Goal: Task Accomplishment & Management: Use online tool/utility

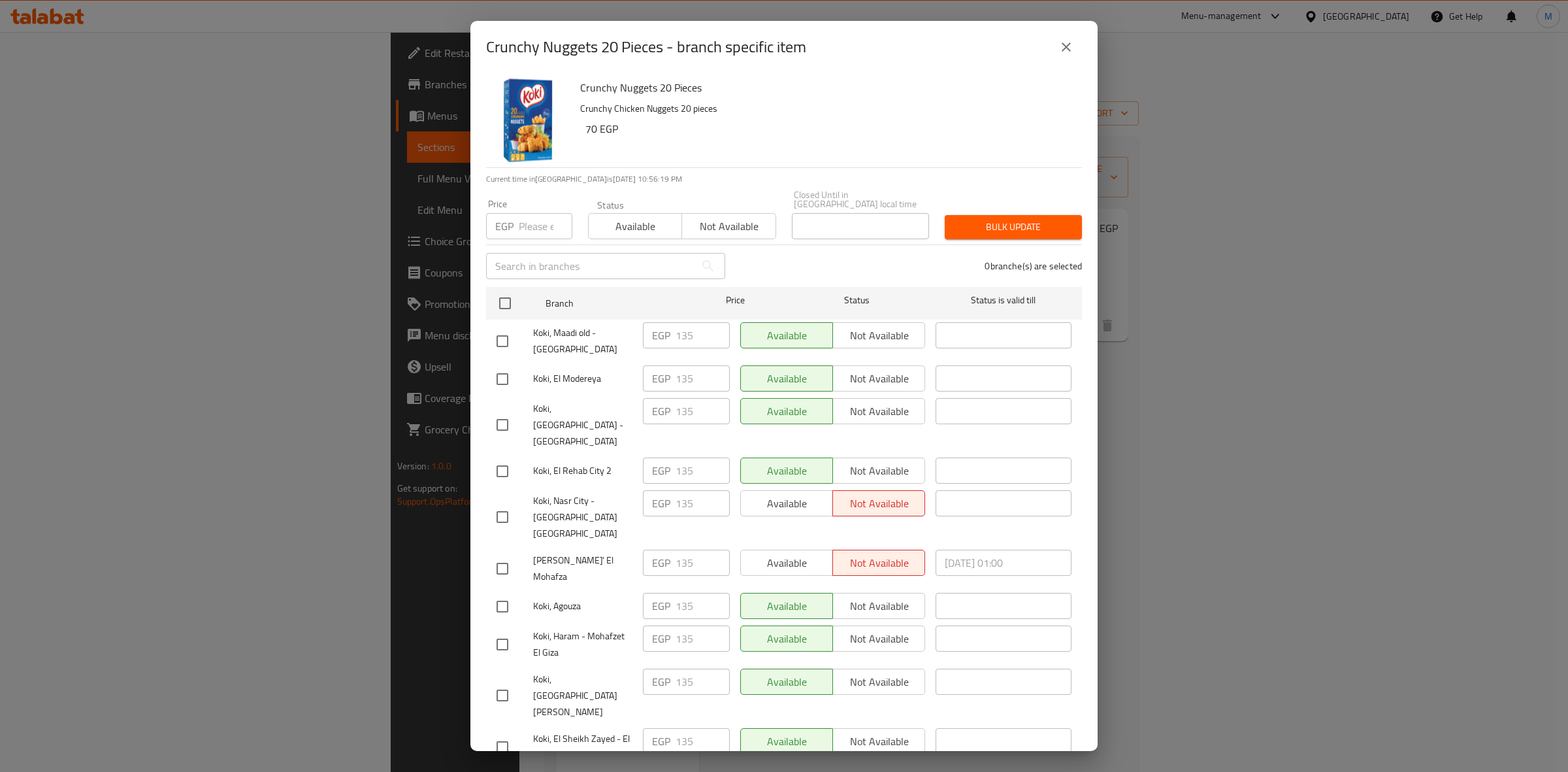
click at [1059, 59] on button "close" at bounding box center [1066, 47] width 32 height 32
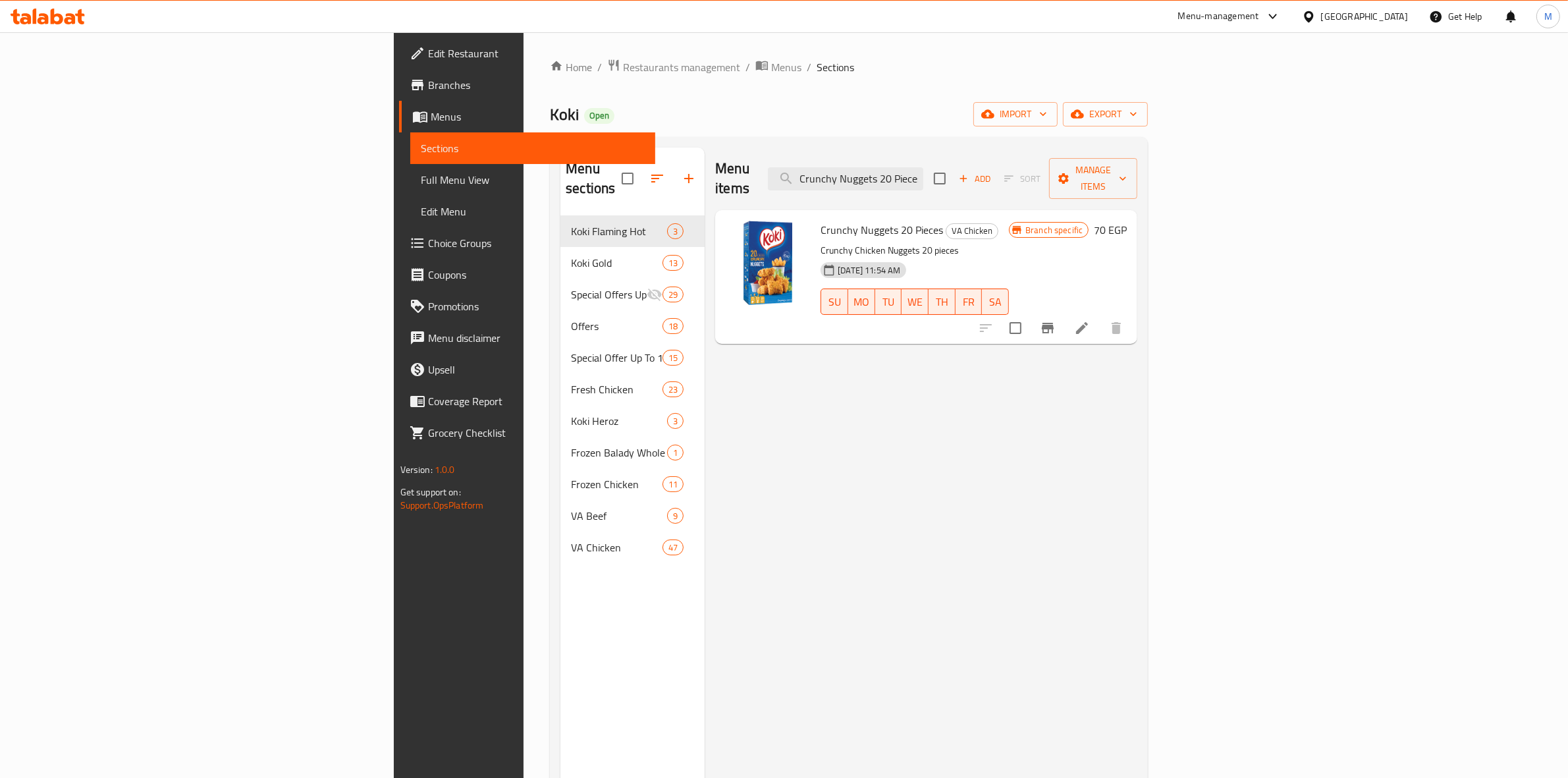
click at [821, 220] on span "Crunchy Nuggets 20 Pieces" at bounding box center [881, 230] width 122 height 19
copy h6 "Crunchy Nuggets 20 Pieces"
click at [428, 89] on span "Branches" at bounding box center [536, 85] width 217 height 16
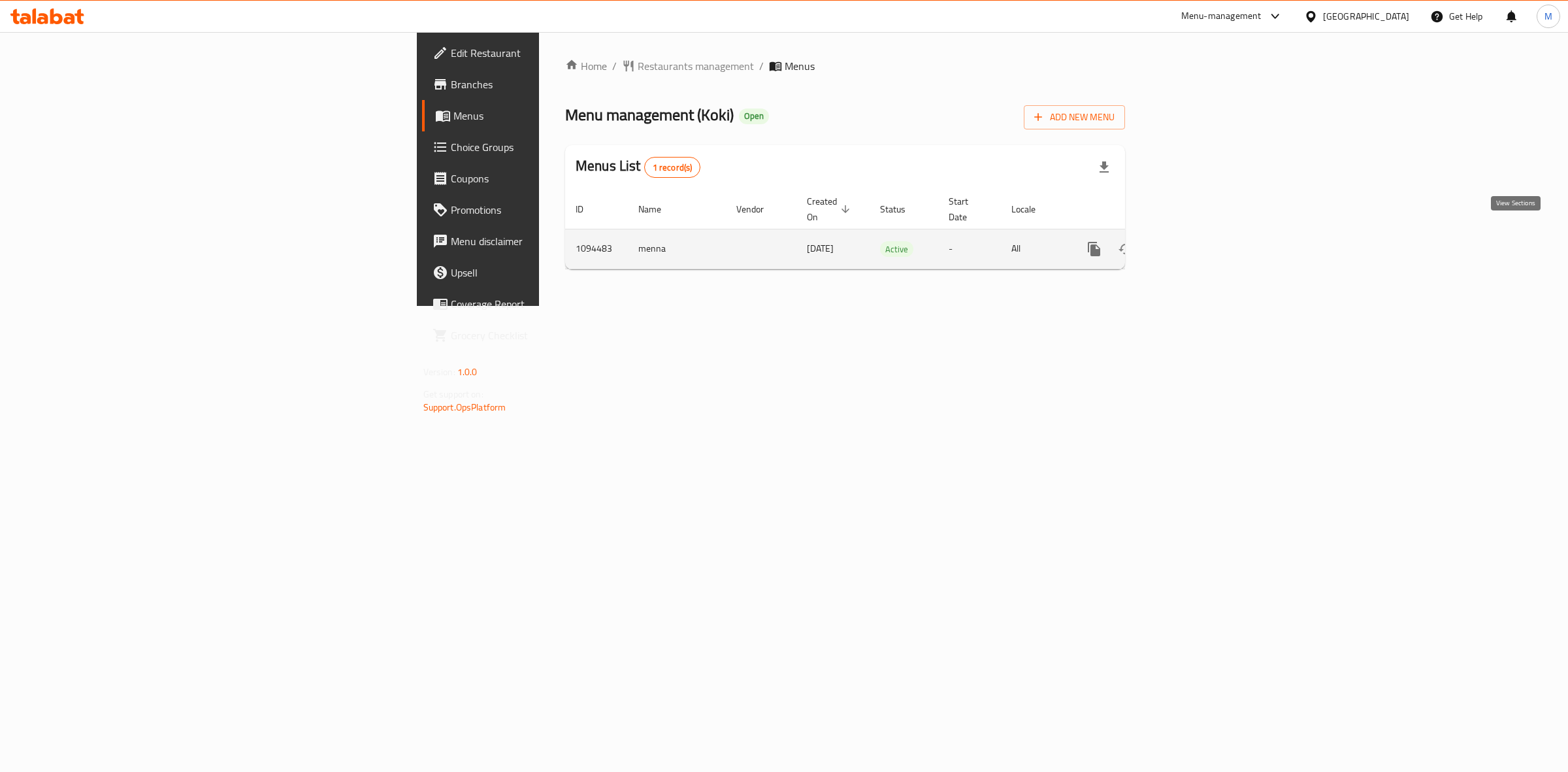
click at [1204, 236] on link "enhanced table" at bounding box center [1188, 249] width 32 height 32
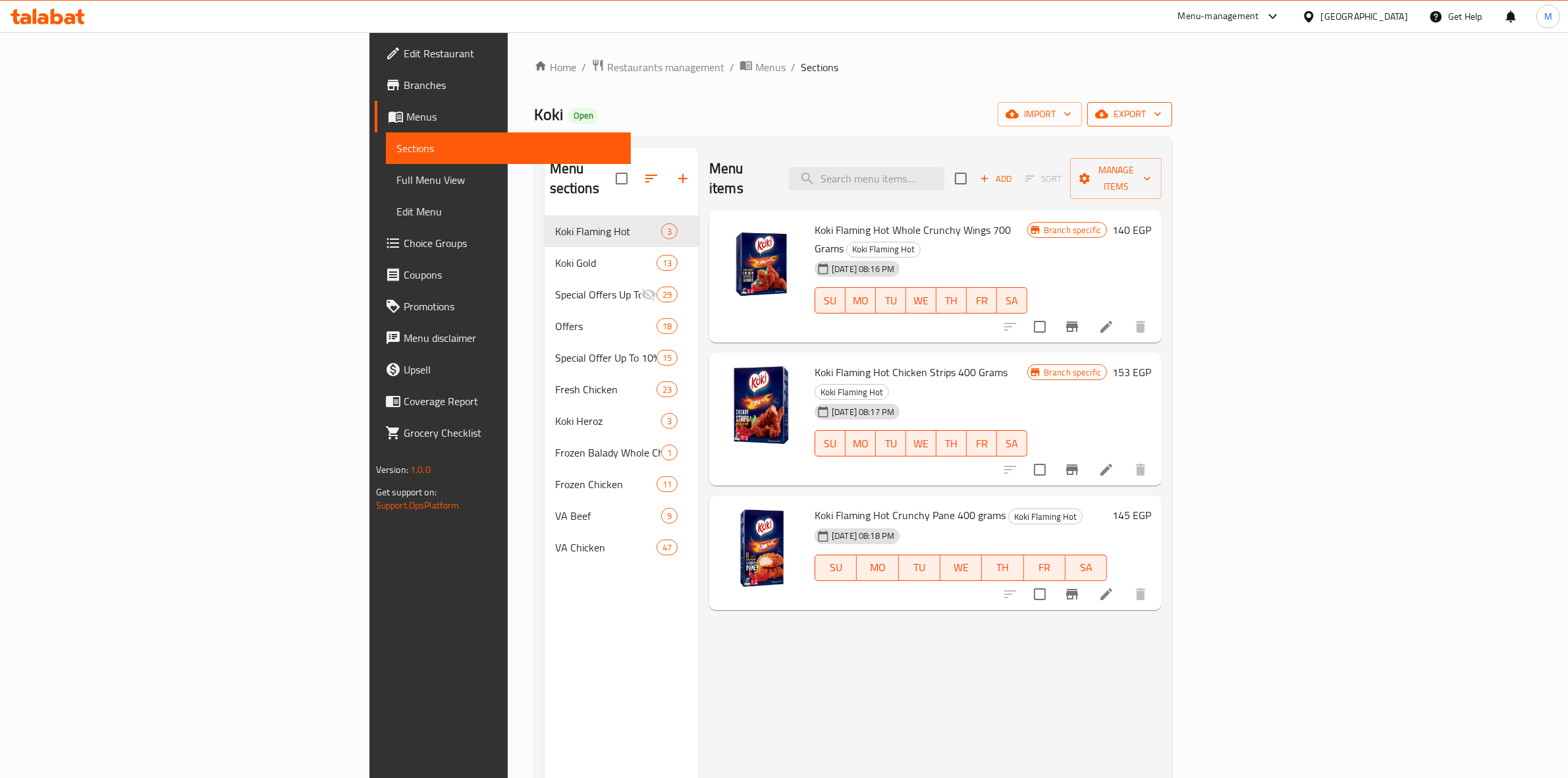
click at [1161, 119] on span "export" at bounding box center [1129, 114] width 64 height 16
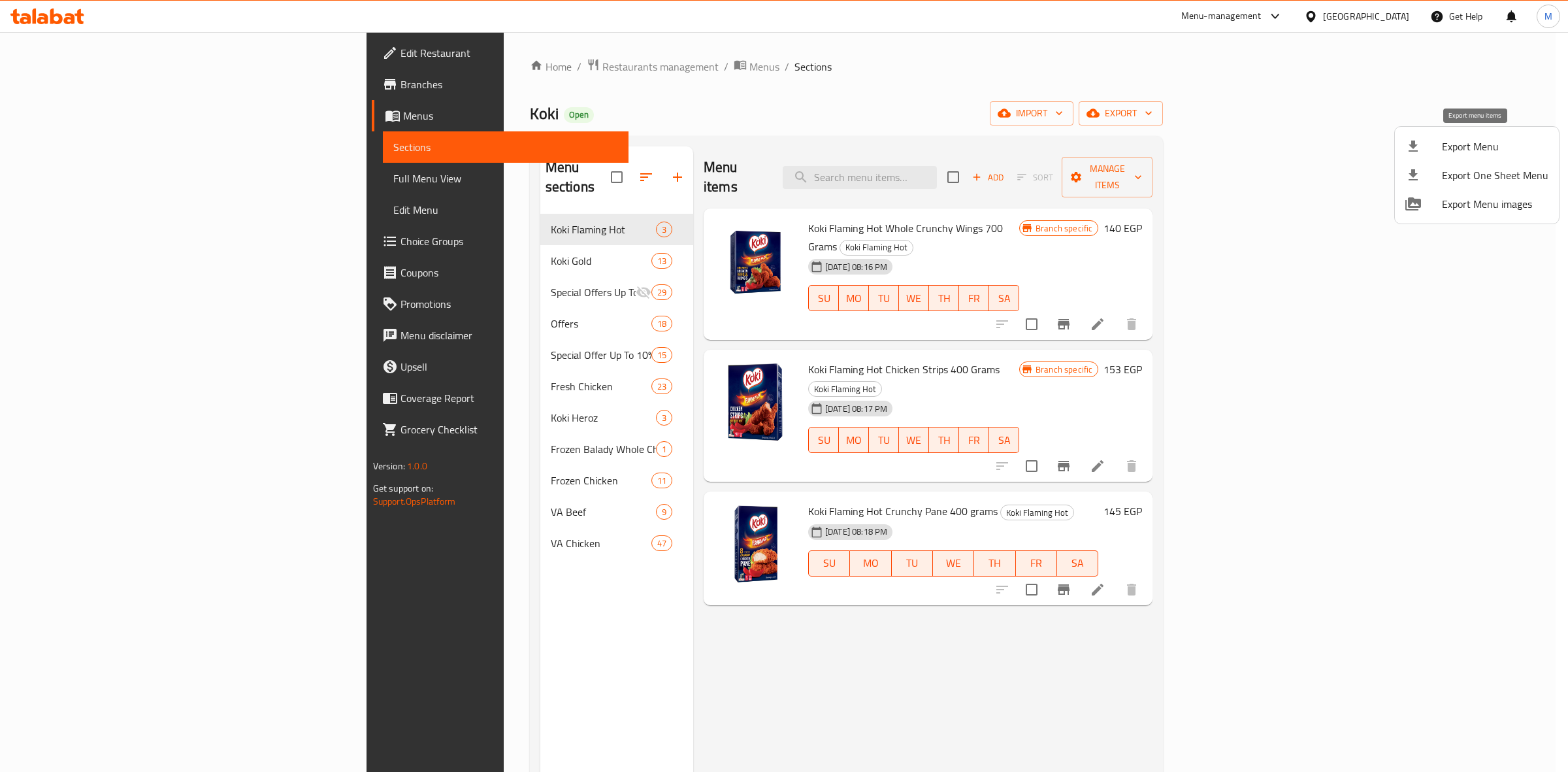
click at [1482, 158] on li "Export Menu" at bounding box center [1477, 146] width 164 height 29
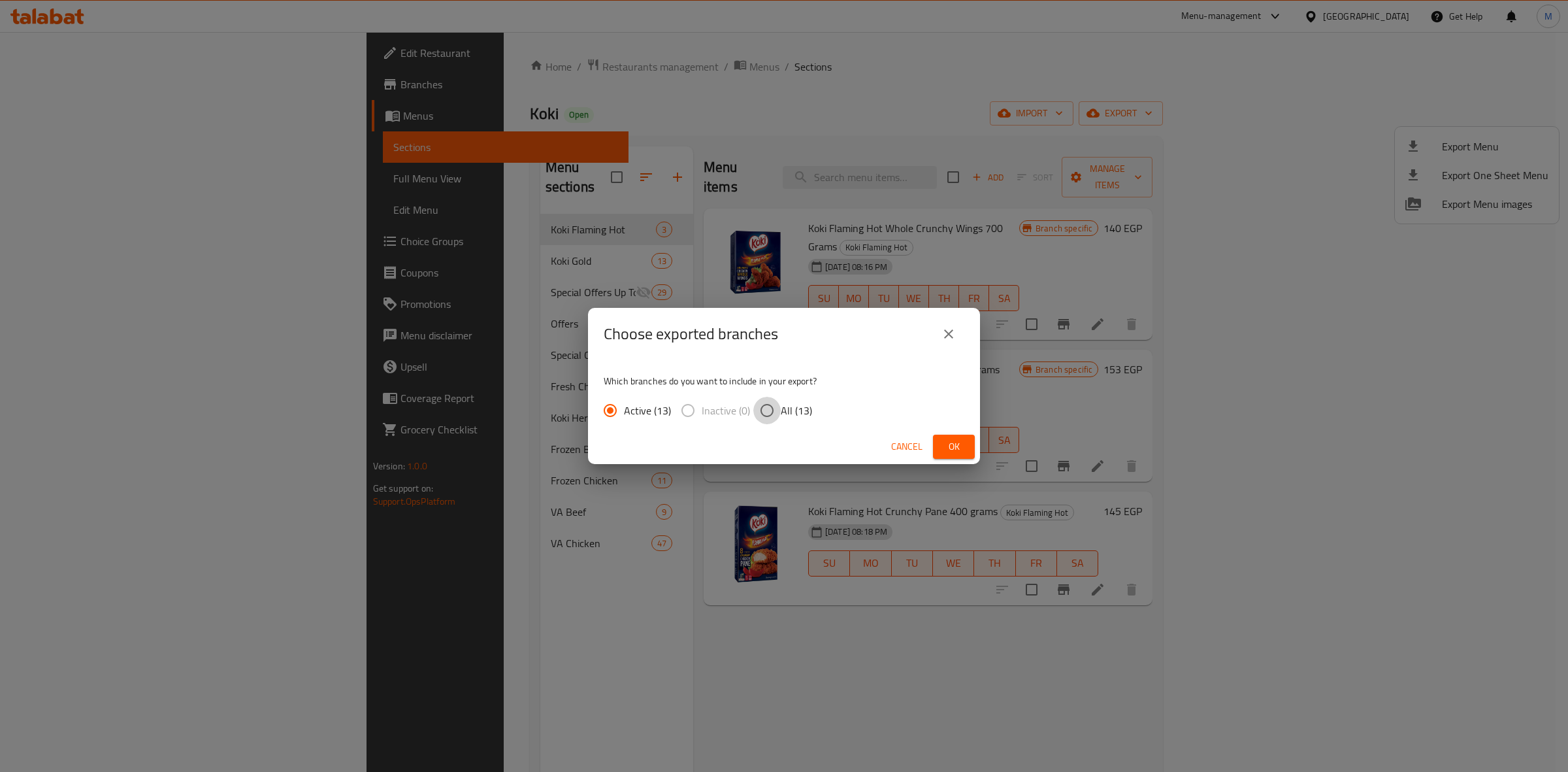
click at [776, 410] on input "All (13)" at bounding box center [767, 411] width 28 height 28
radio input "true"
click at [969, 452] on button "Ok" at bounding box center [954, 446] width 42 height 24
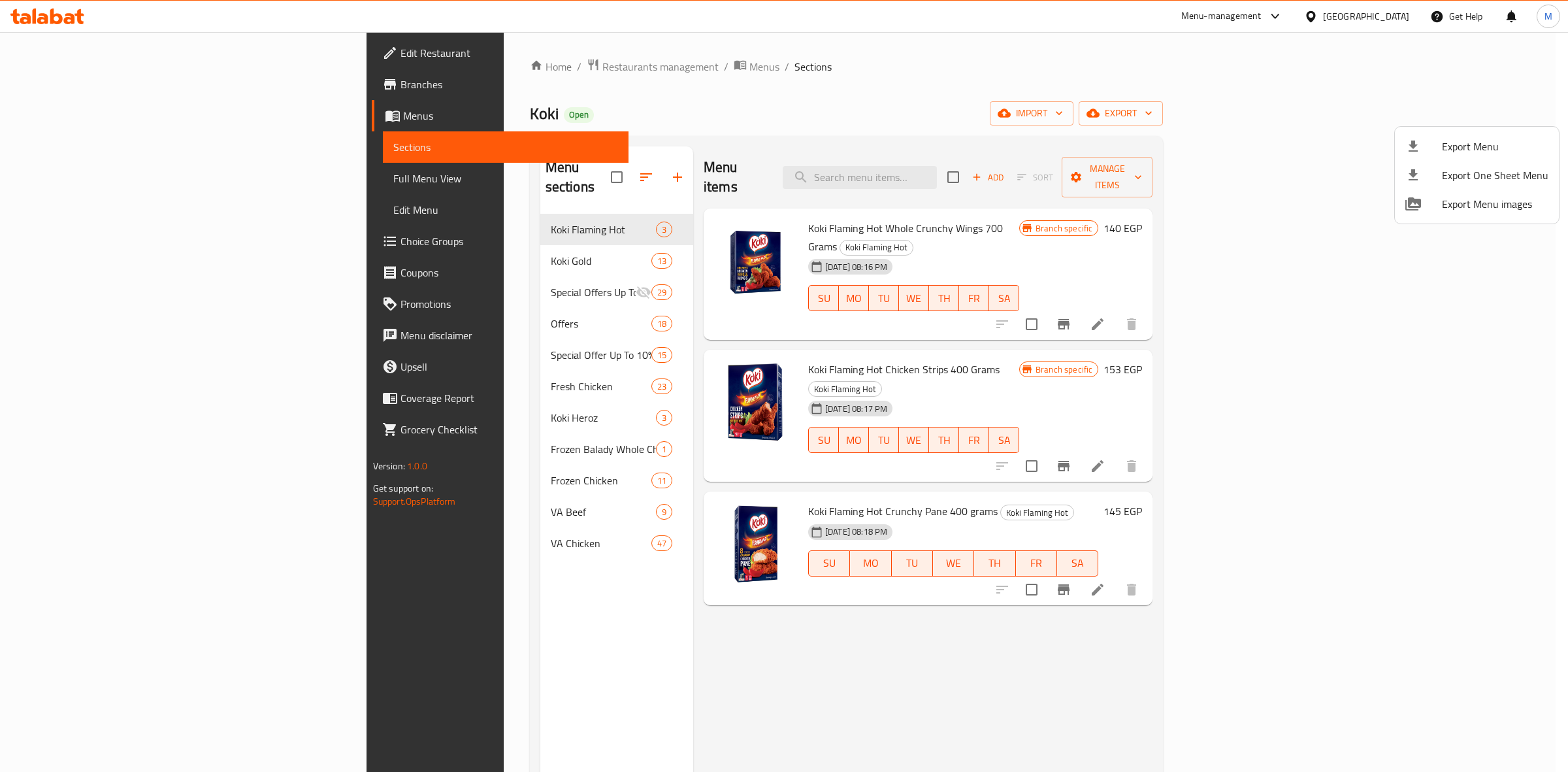
click at [991, 173] on div at bounding box center [784, 386] width 1568 height 772
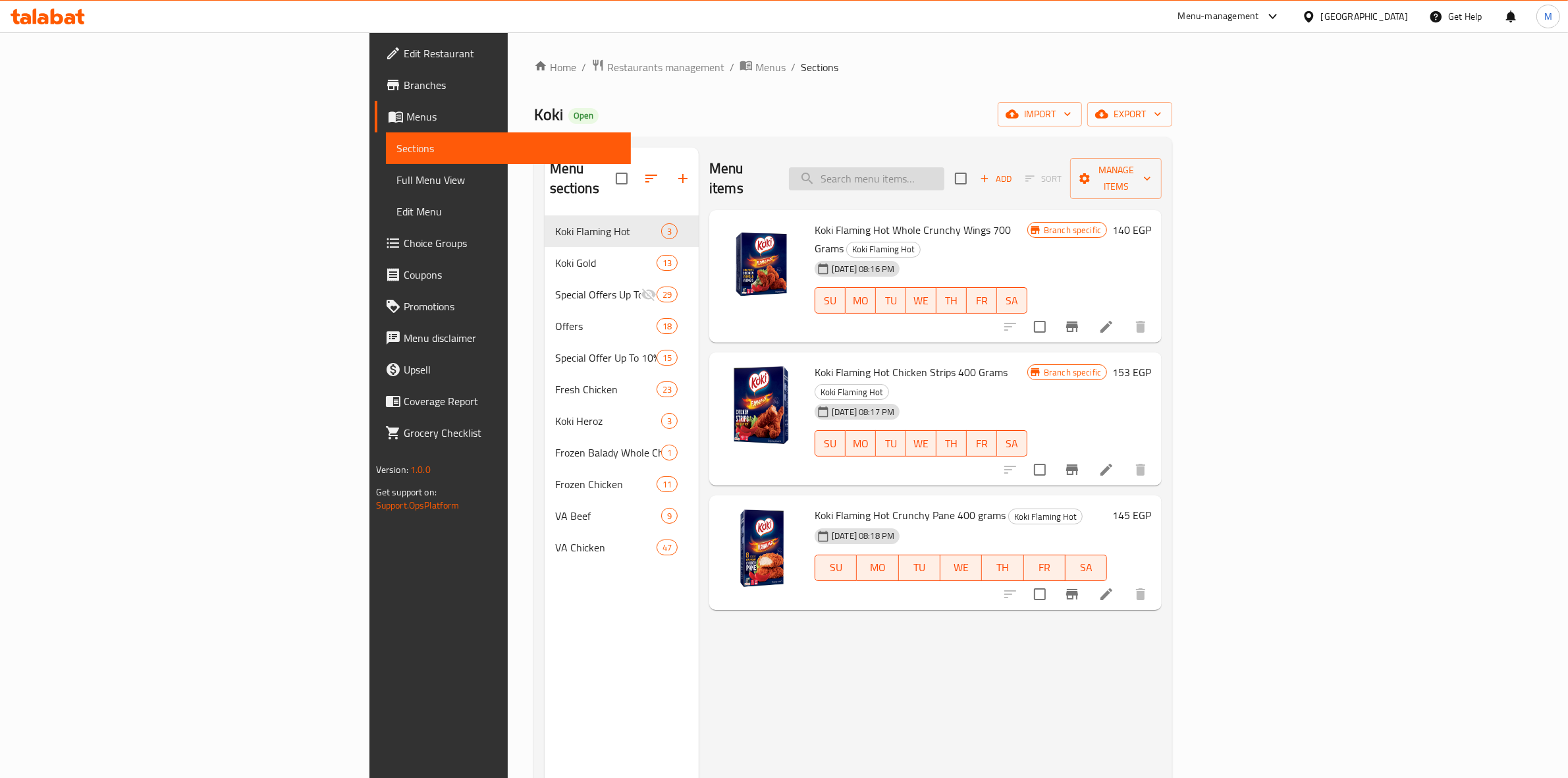
click at [944, 174] on input "search" at bounding box center [866, 179] width 156 height 23
paste input "Crunchy Nuggets 60 pieces and fries"
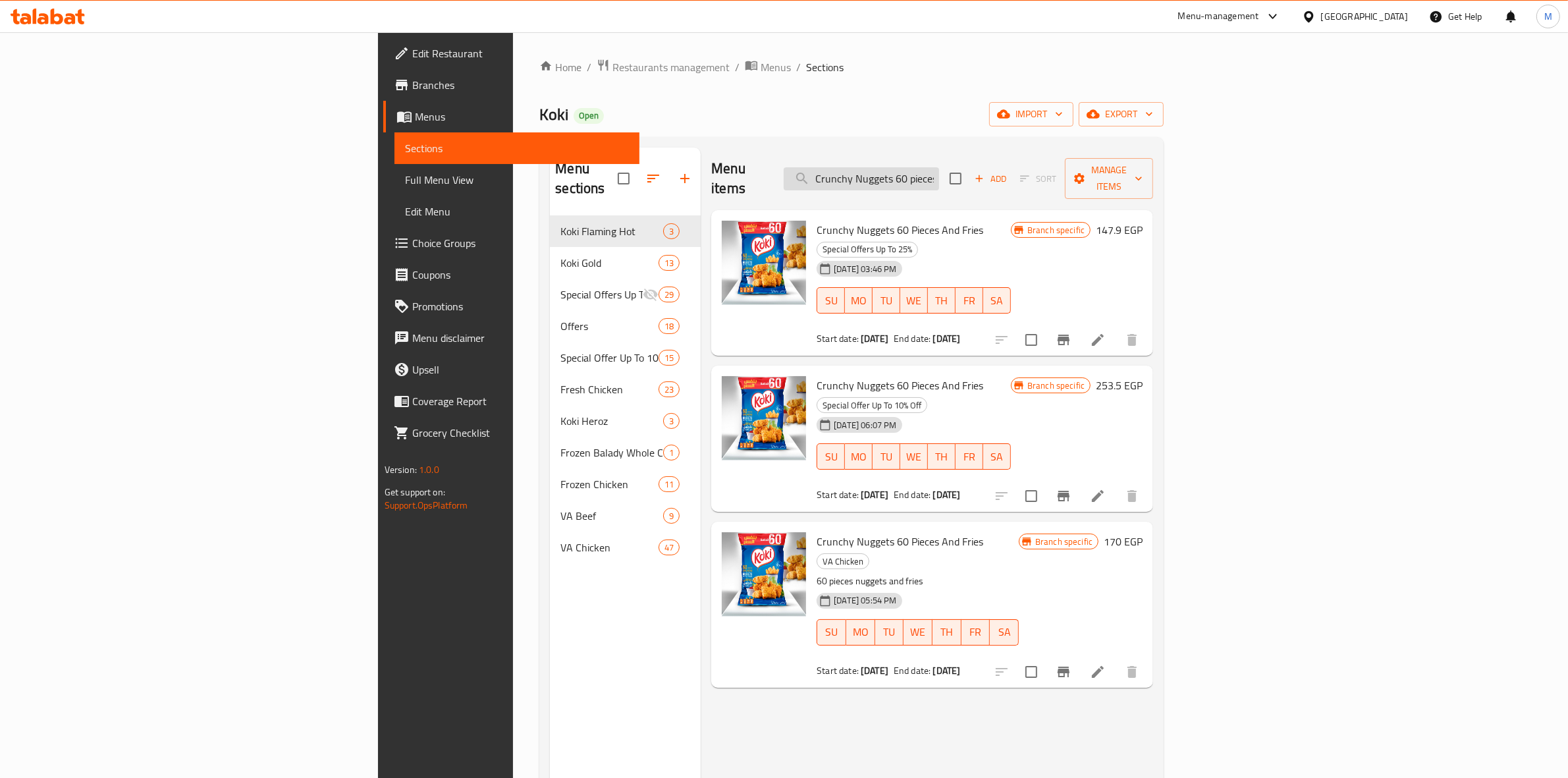
click at [939, 167] on input "Crunchy Nuggets 60 pieces and fries" at bounding box center [861, 179] width 156 height 23
paste input "crunchy pane 8 pieces"
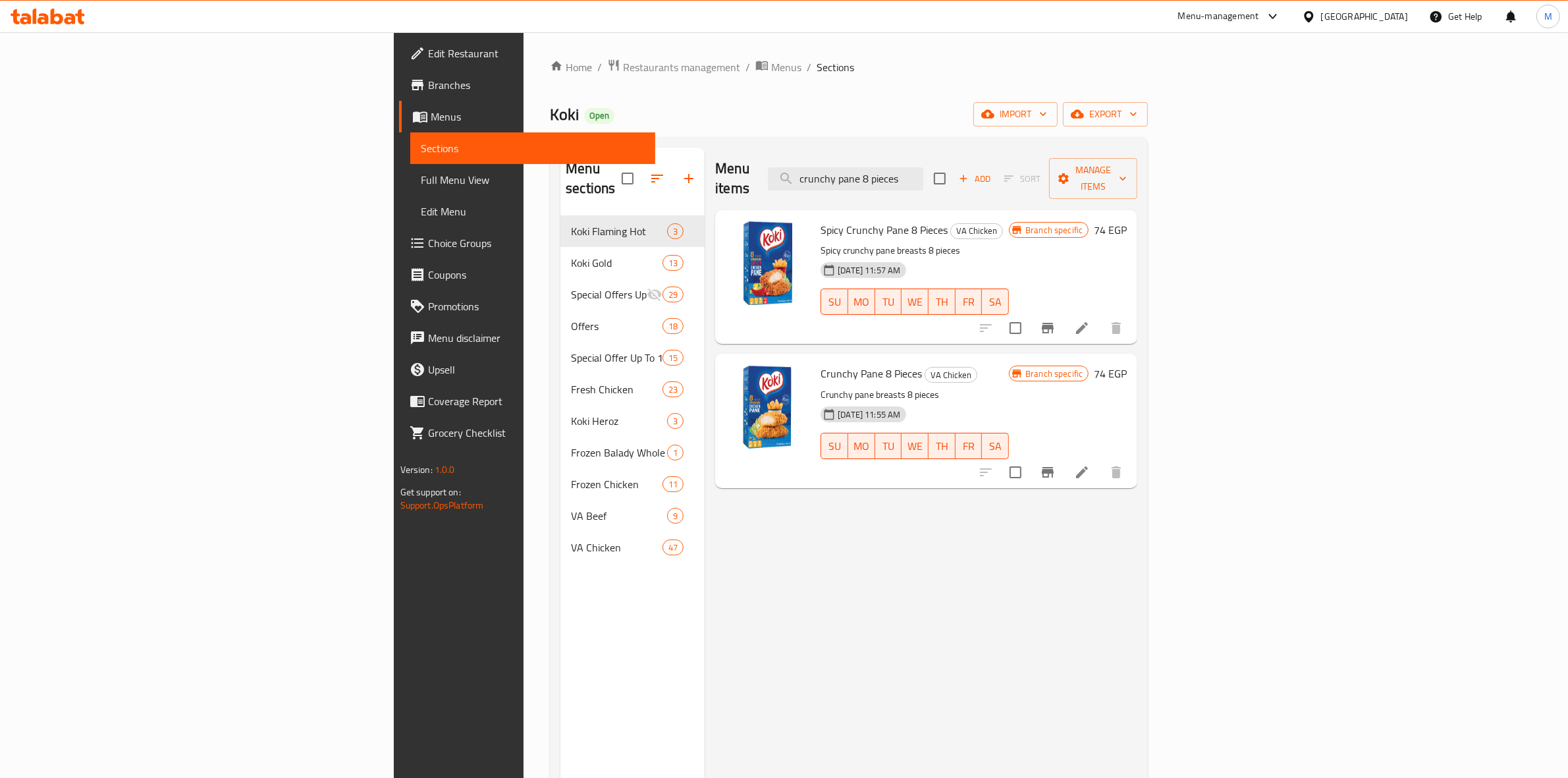
click at [821, 363] on span "Crunchy Pane 8 Pieces" at bounding box center [871, 373] width 101 height 19
copy h6 "Crunchy Pane 8 Pieces"
click at [923, 178] on input "crunchy pane 8 pieces" at bounding box center [845, 179] width 156 height 23
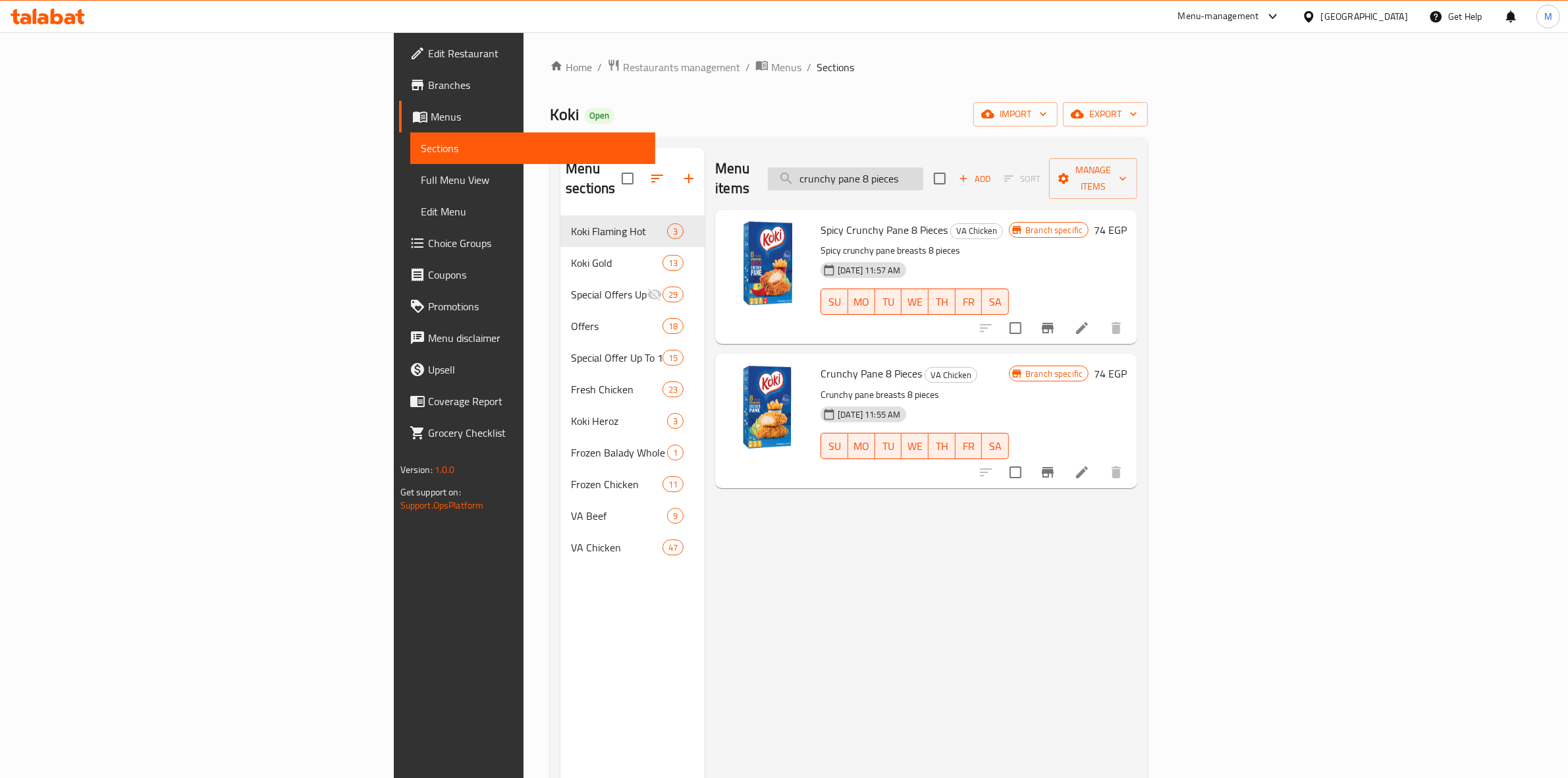
click at [923, 179] on input "crunchy pane 8 pieces" at bounding box center [845, 179] width 156 height 23
paste input "Crunchy pane 20 Pieces super tawfeer"
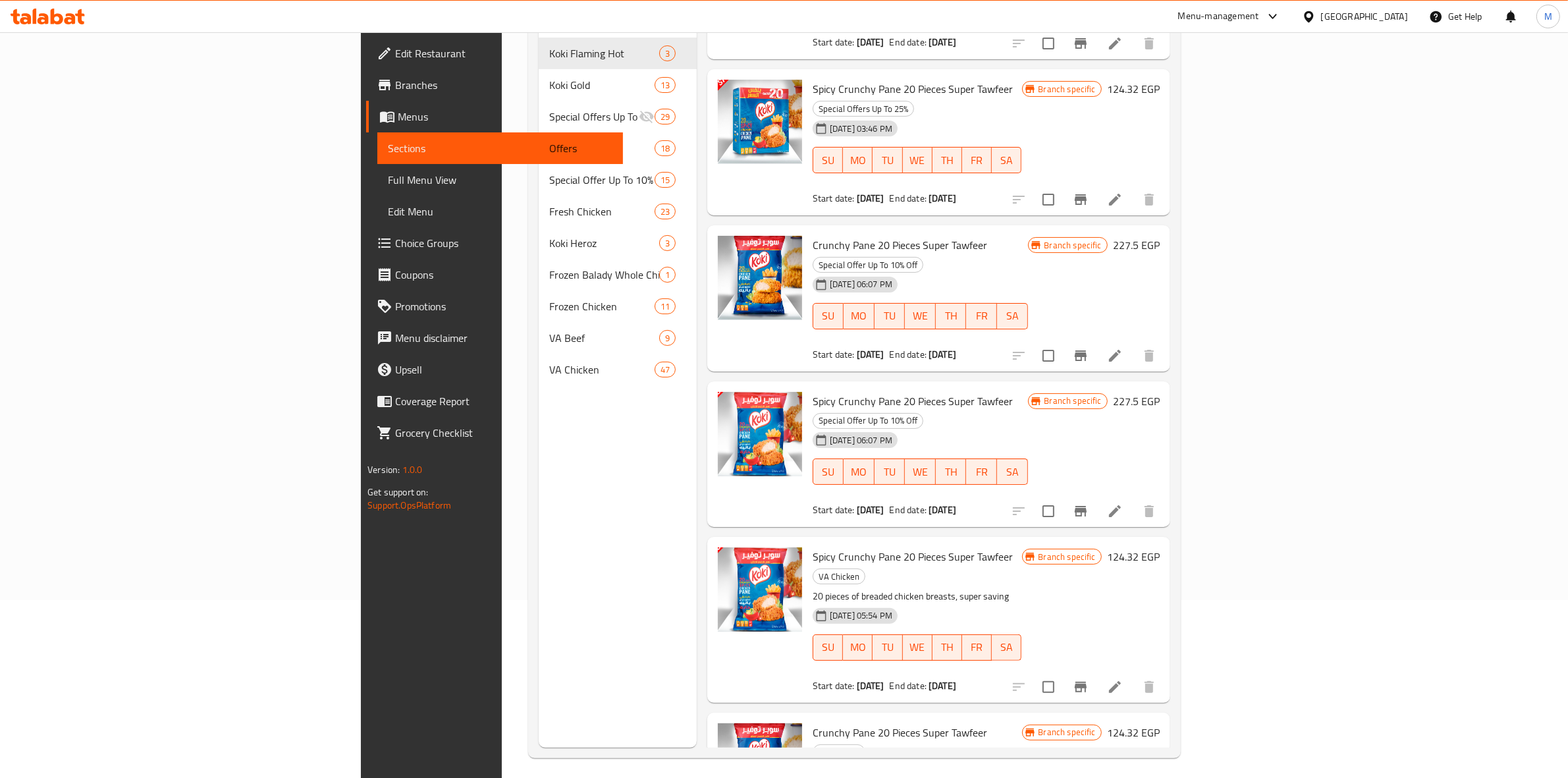
scroll to position [185, 0]
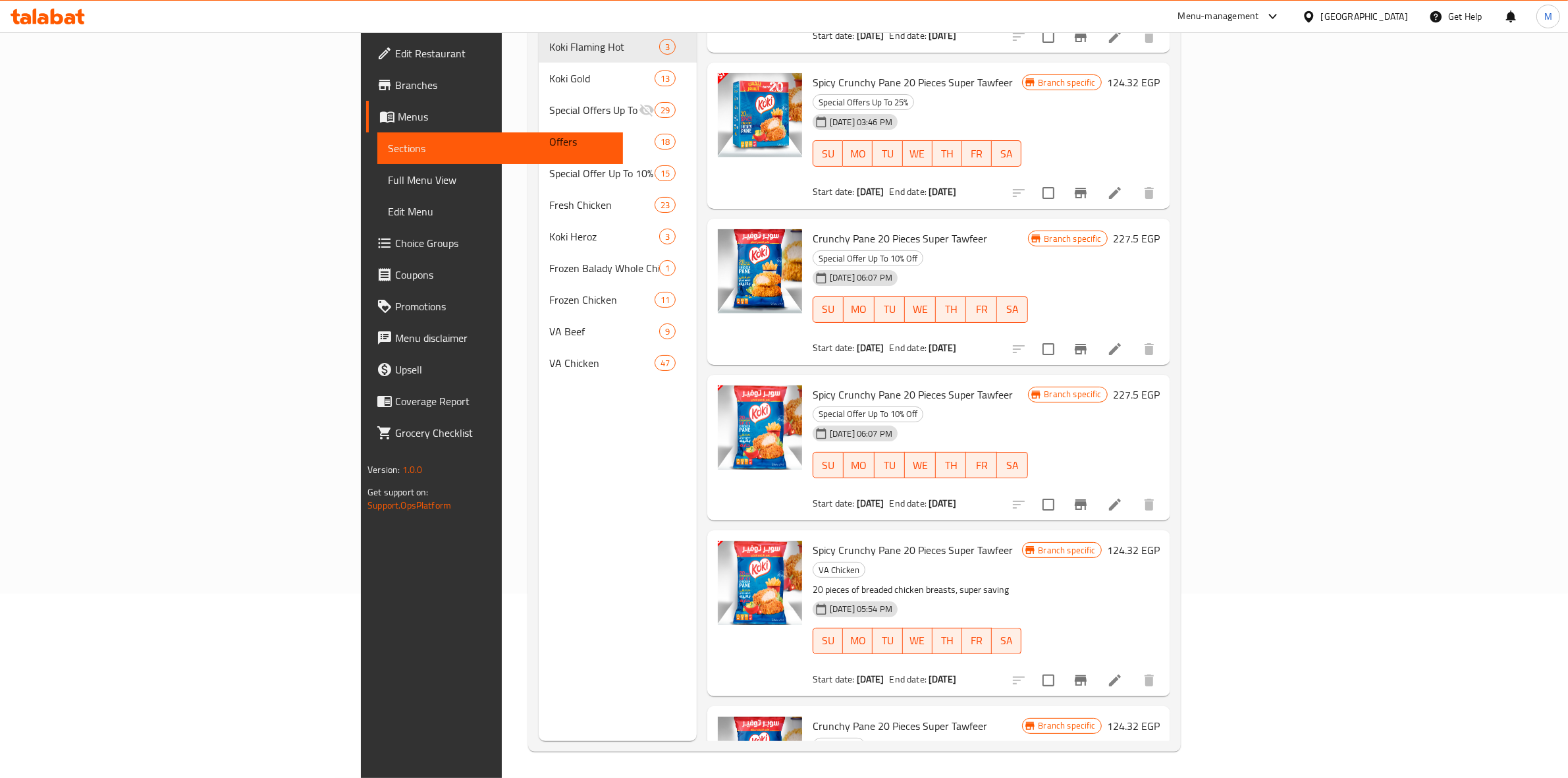
type input "Crunchy pane 20 Pieces super tawfeer"
click at [877, 716] on span "Crunchy Pane 20 Pieces Super Tawfeer" at bounding box center [900, 725] width 174 height 19
copy h6 "Crunchy Pane 20 Pieces Super Tawfeer"
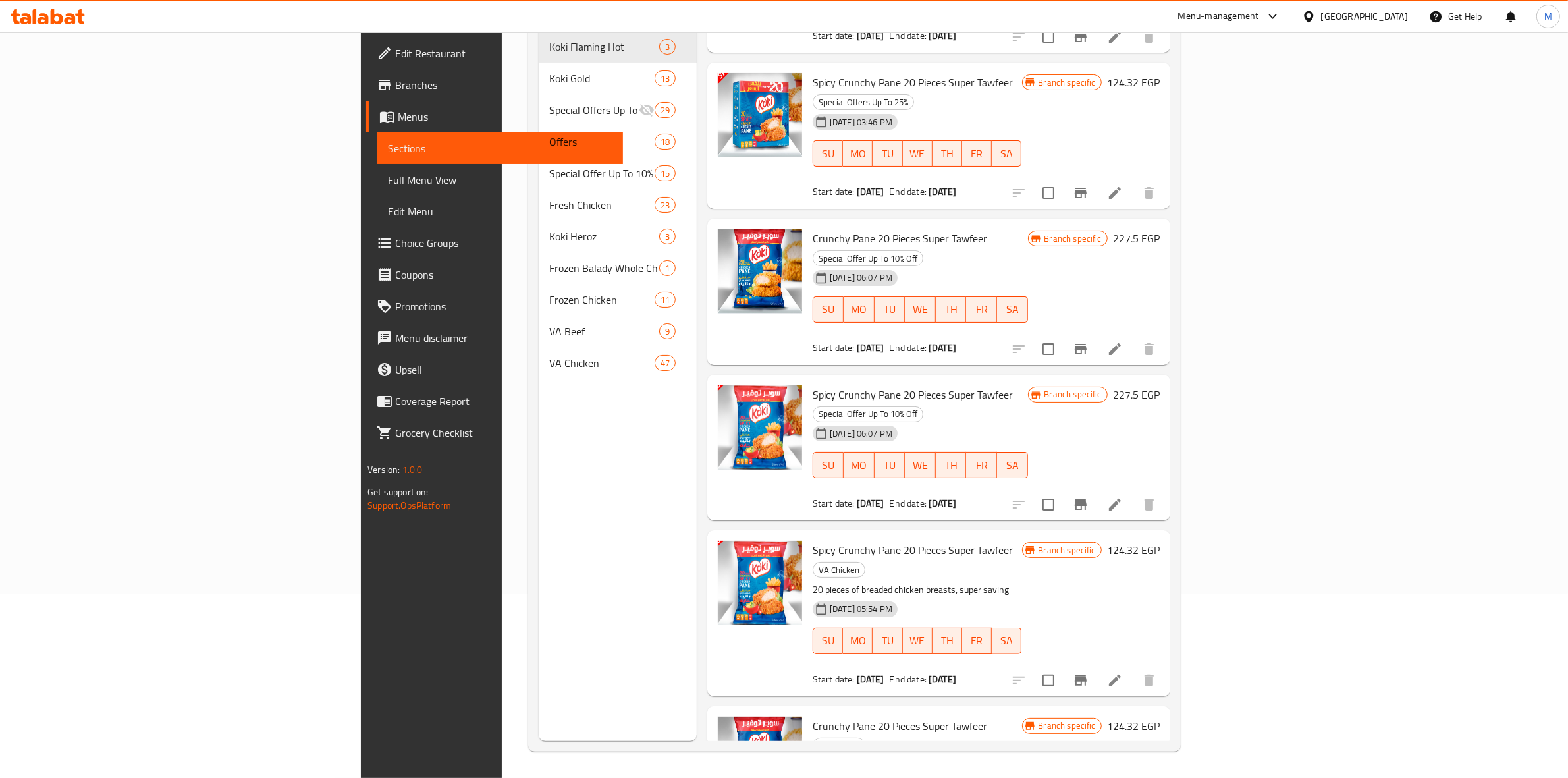
click at [877, 757] on p "20 pieces of breaded chicken breasts, super saving" at bounding box center [917, 765] width 209 height 16
copy div "20 pieces of breaded chicken breasts, super saving"
